Goal: Transaction & Acquisition: Purchase product/service

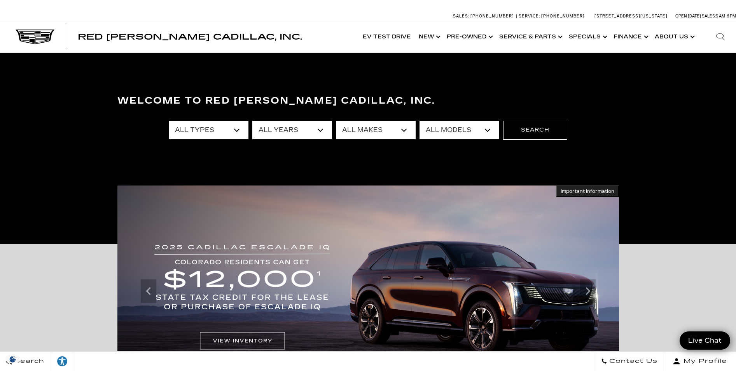
select select "Used"
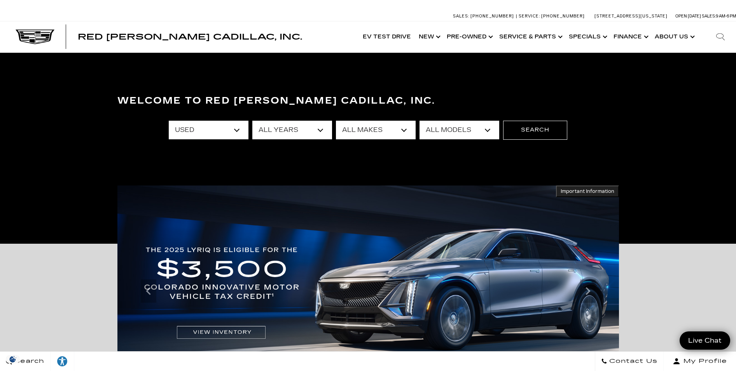
select select "Cadillac"
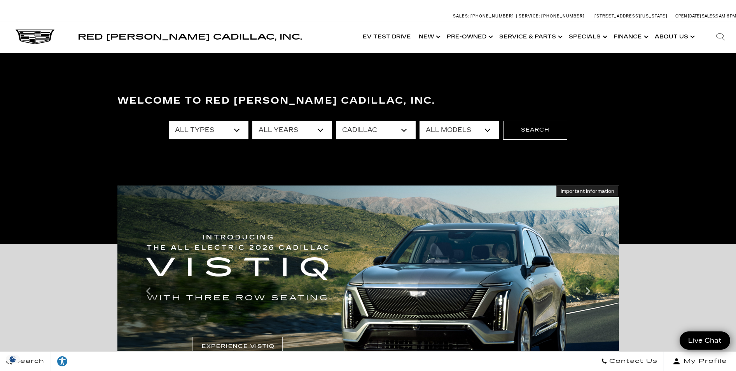
select select "XT4"
click at [530, 132] on button "Search" at bounding box center [535, 130] width 64 height 19
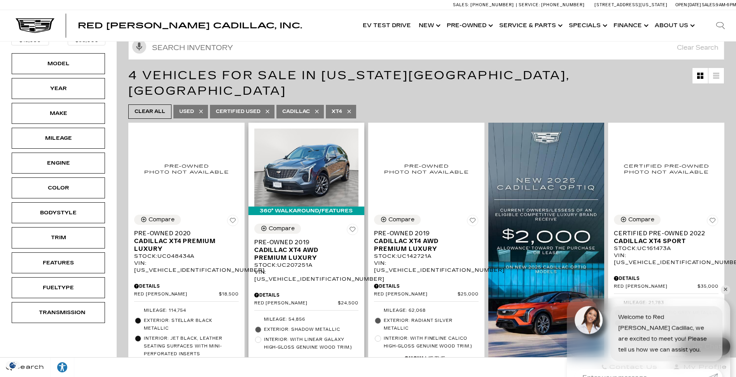
scroll to position [78, 0]
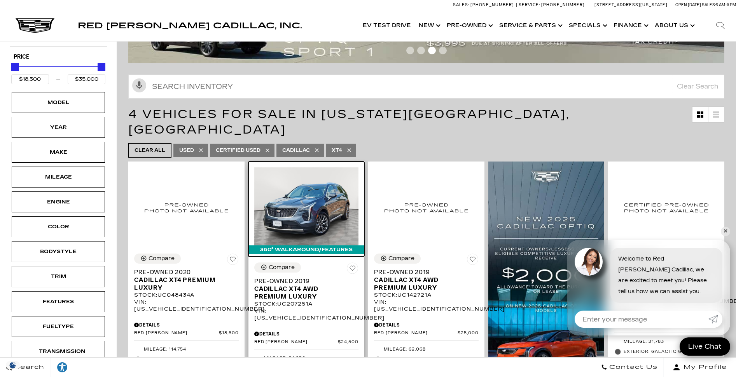
click at [319, 209] on img at bounding box center [306, 206] width 105 height 78
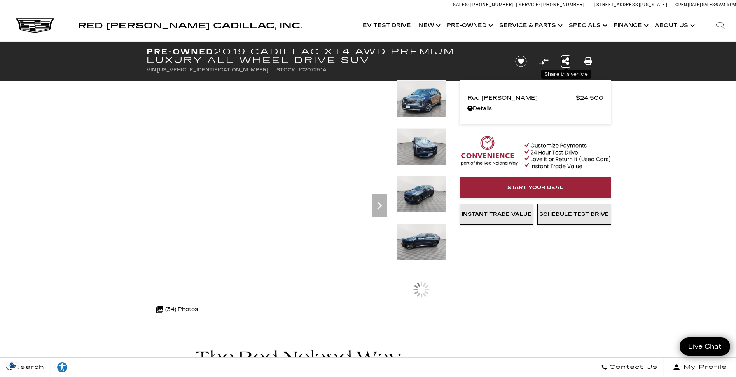
click at [565, 60] on icon "Share this Pre-Owned 2019 Cadillac XT4 AWD Premium Luxury All Wheel Drive SUV" at bounding box center [565, 61] width 8 height 9
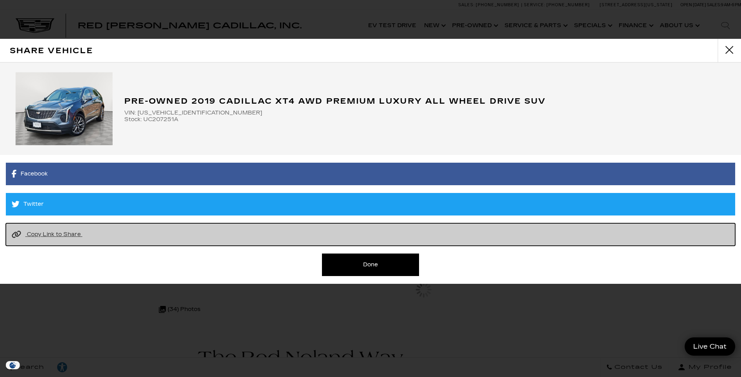
click at [64, 234] on span "Copy Link to Share" at bounding box center [54, 234] width 54 height 7
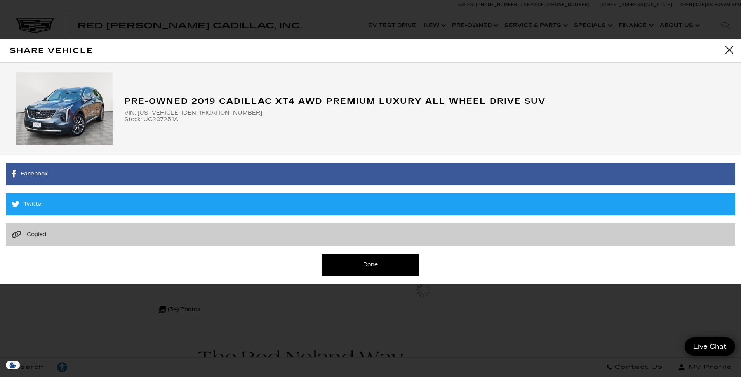
scroll to position [0, 0]
